Goal: Information Seeking & Learning: Find specific fact

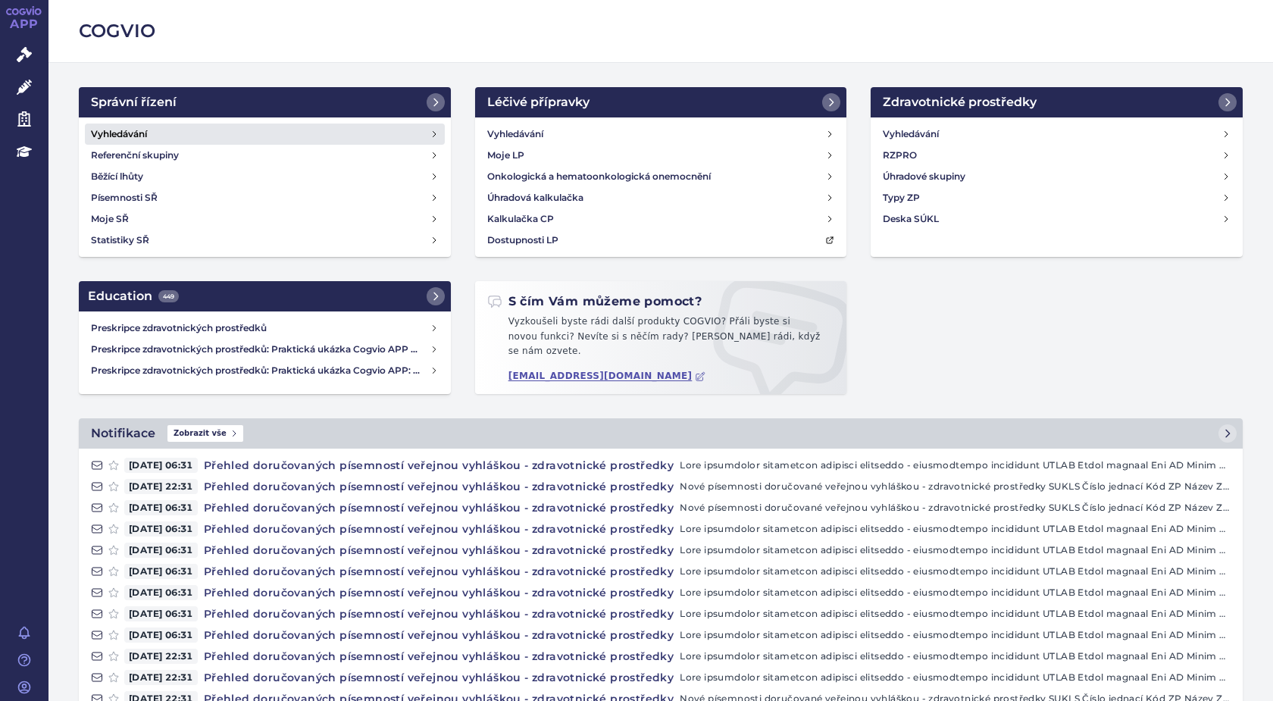
drag, startPoint x: 142, startPoint y: 130, endPoint x: 185, endPoint y: 128, distance: 42.5
click at [142, 130] on h4 "Vyhledávání" at bounding box center [119, 134] width 56 height 15
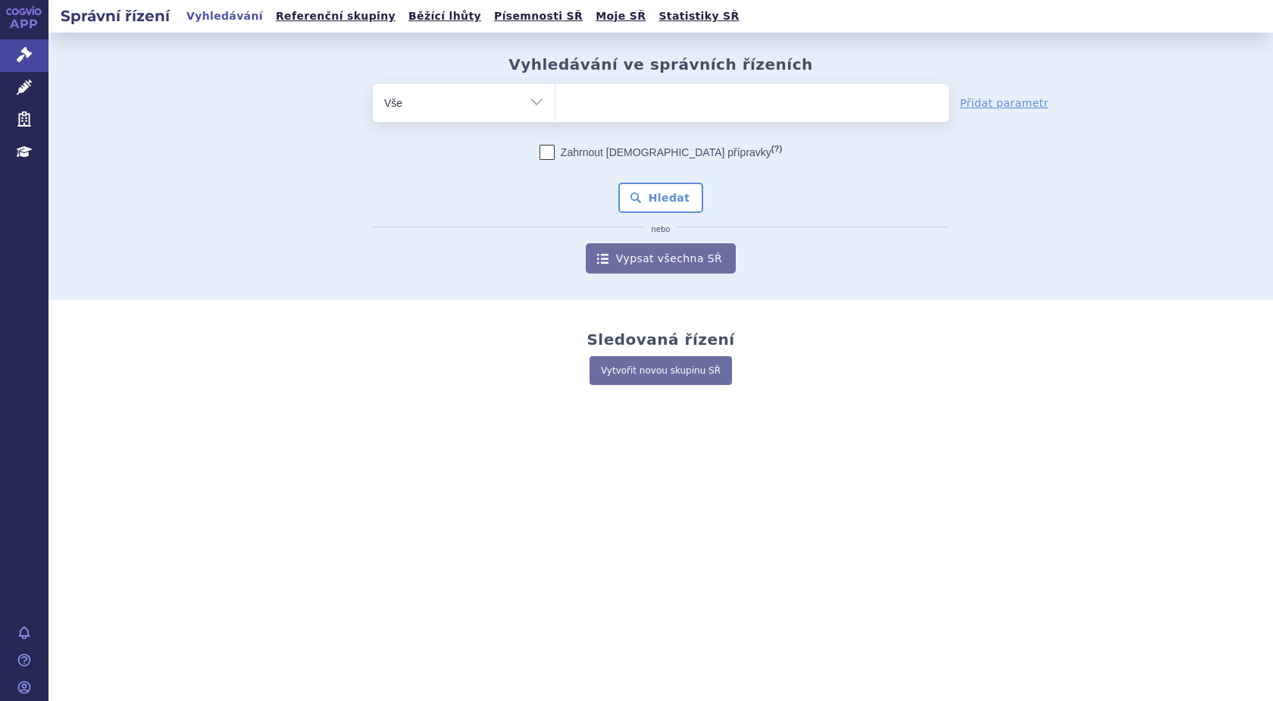
click at [586, 110] on ul at bounding box center [752, 100] width 393 height 32
click at [556, 110] on select at bounding box center [555, 102] width 1 height 38
type input "16"
type input "1664"
type input "16648"
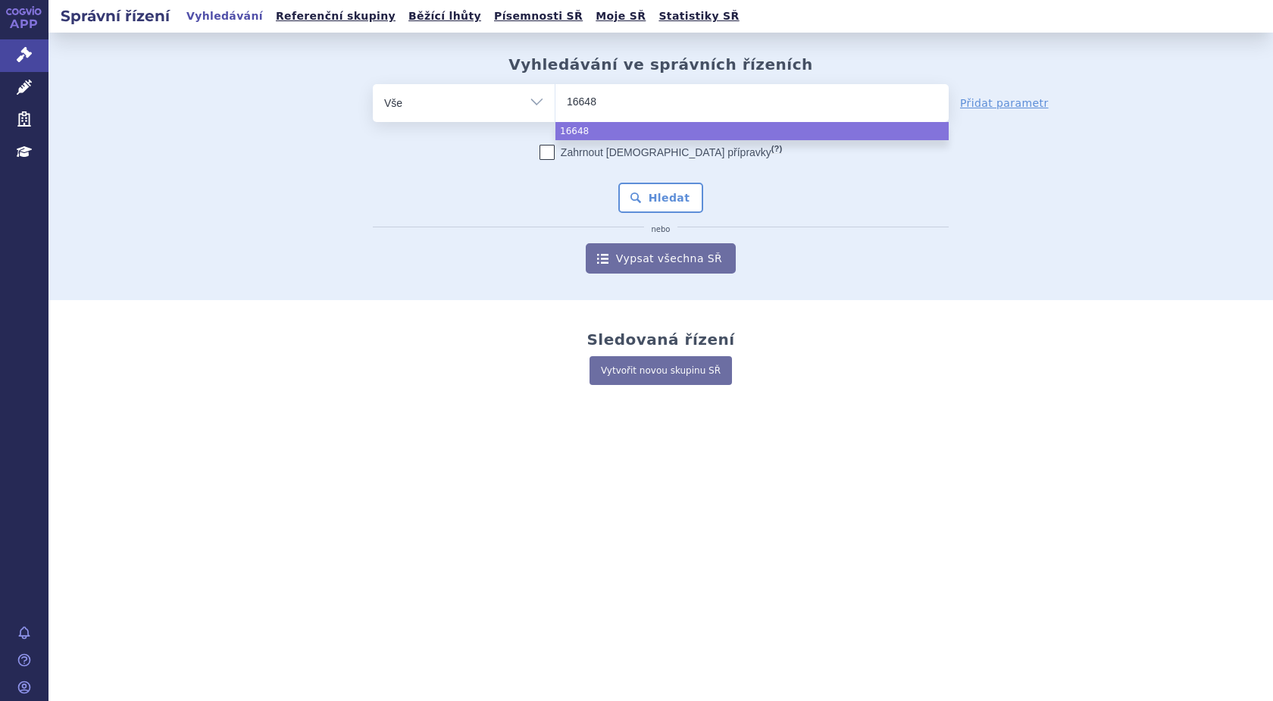
type input "166482"
type input "166482/"
type input "166482/2"
type input "166482/202"
type input "166482/2025"
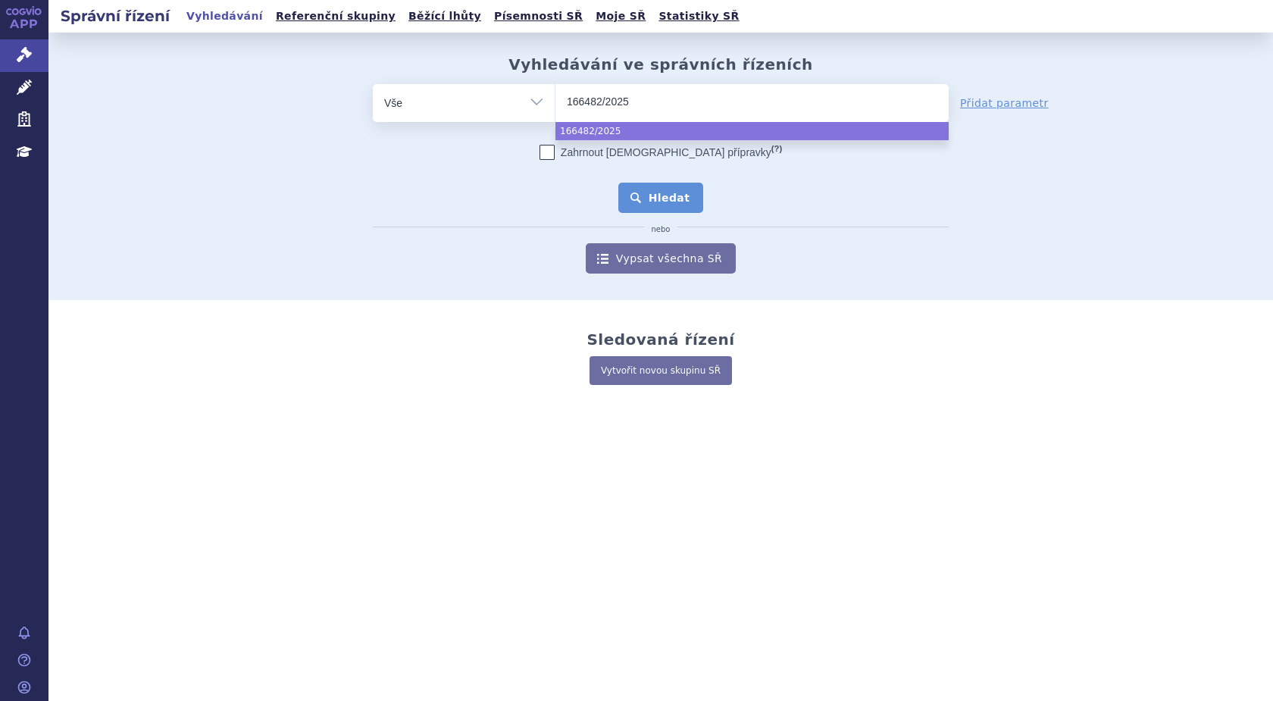
select select "166482/2025"
click at [664, 193] on button "Hledat" at bounding box center [661, 198] width 86 height 30
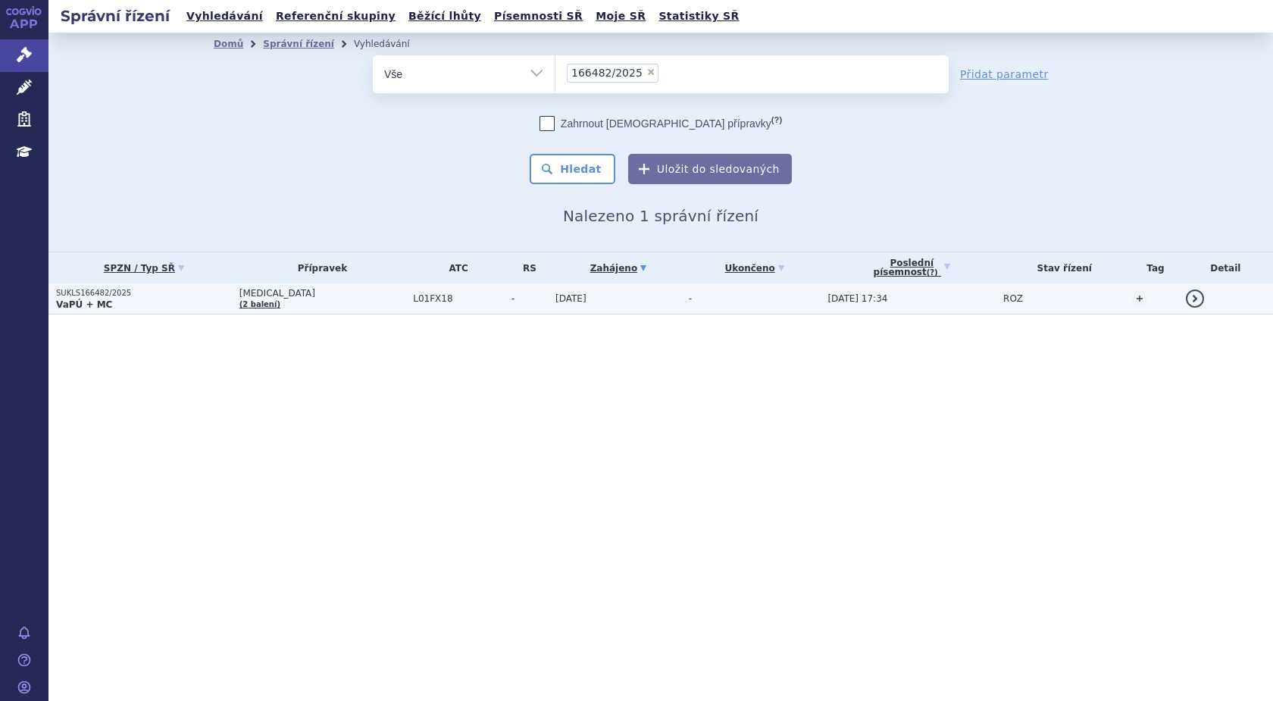
drag, startPoint x: 0, startPoint y: 0, endPoint x: 86, endPoint y: 303, distance: 315.2
click at [83, 301] on strong "VaPÚ + MC" at bounding box center [84, 304] width 56 height 11
